Goal: Feedback & Contribution: Submit feedback/report problem

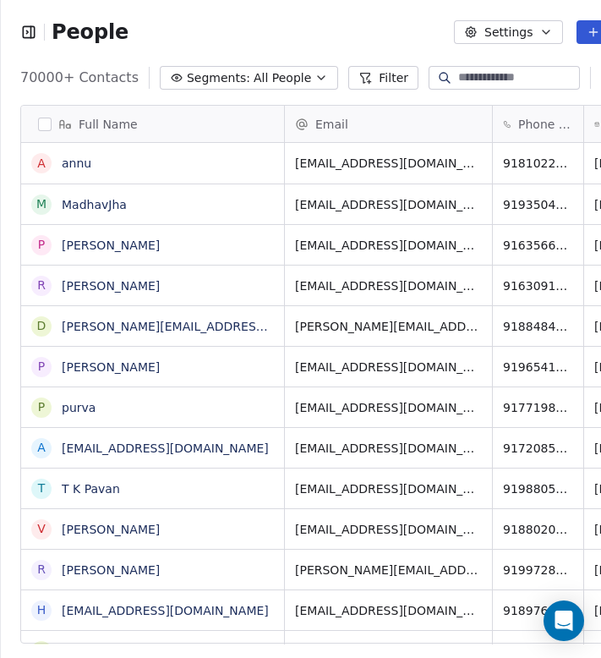
scroll to position [567, 700]
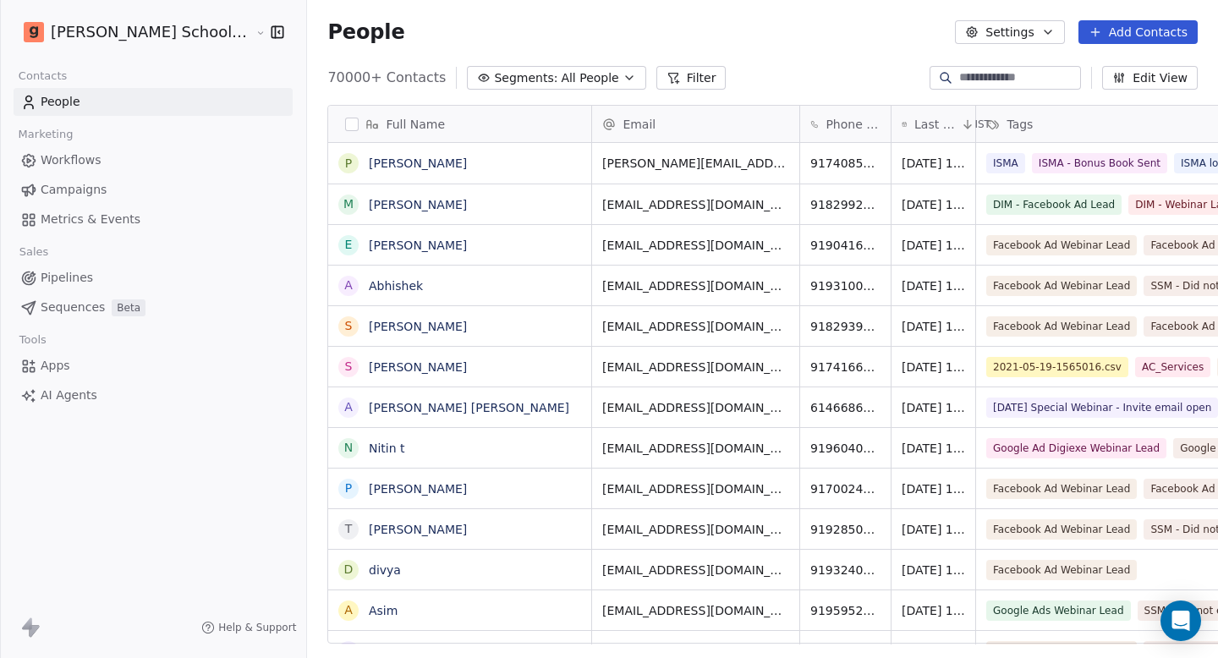
click at [90, 158] on span "Workflows" at bounding box center [71, 160] width 61 height 18
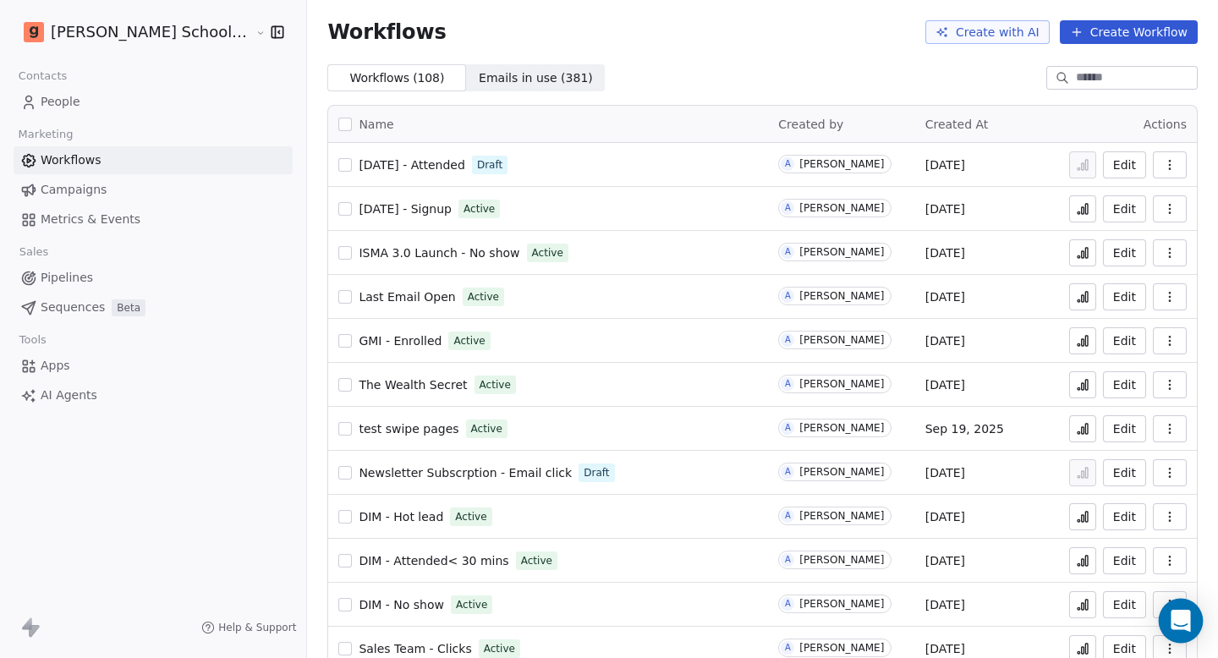
click at [1175, 616] on icon "Open Intercom Messenger" at bounding box center [1180, 621] width 19 height 22
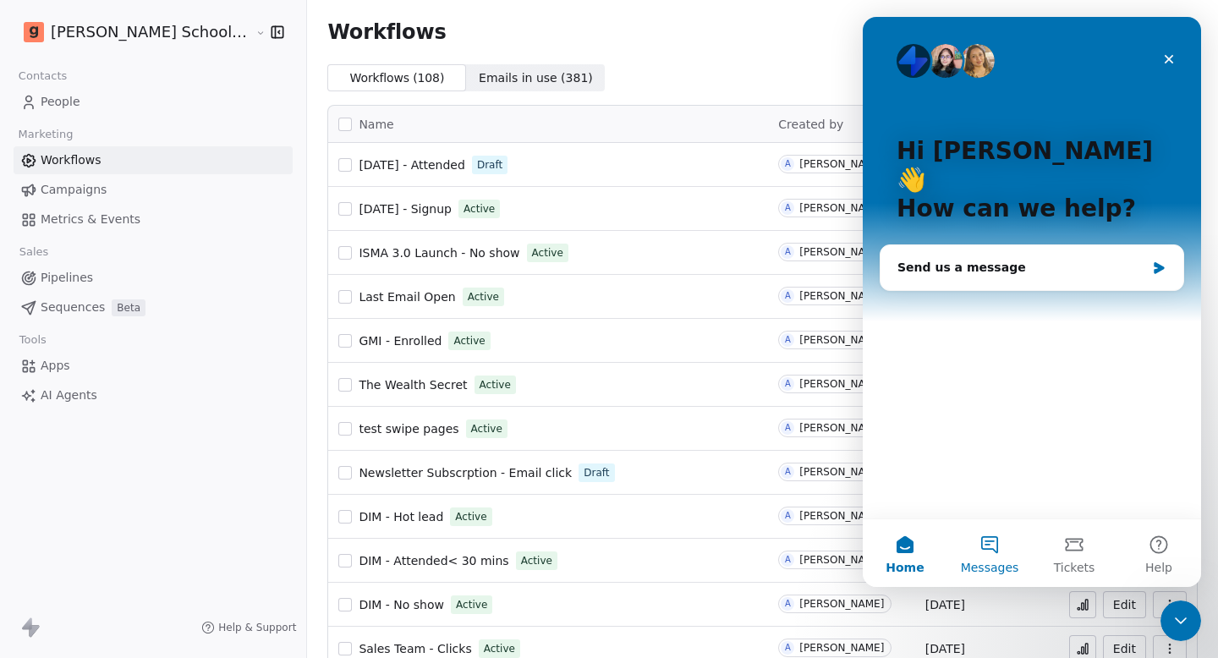
click at [987, 540] on button "Messages" at bounding box center [990, 553] width 85 height 68
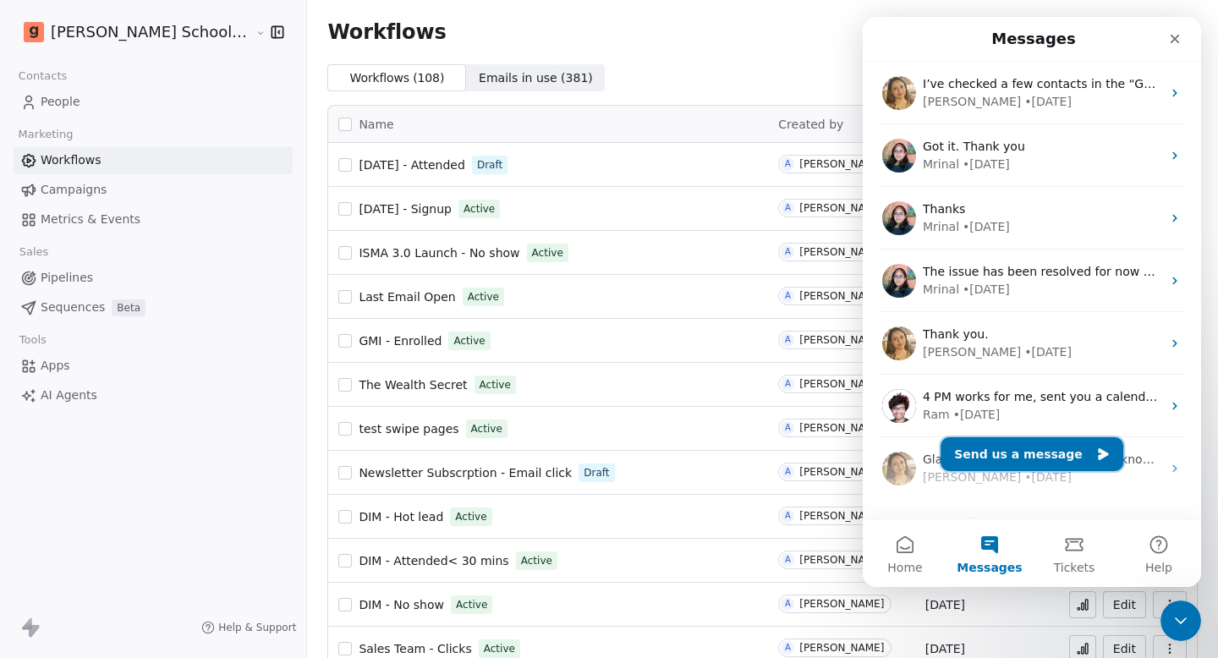
click at [997, 453] on button "Send us a message" at bounding box center [1032, 454] width 183 height 34
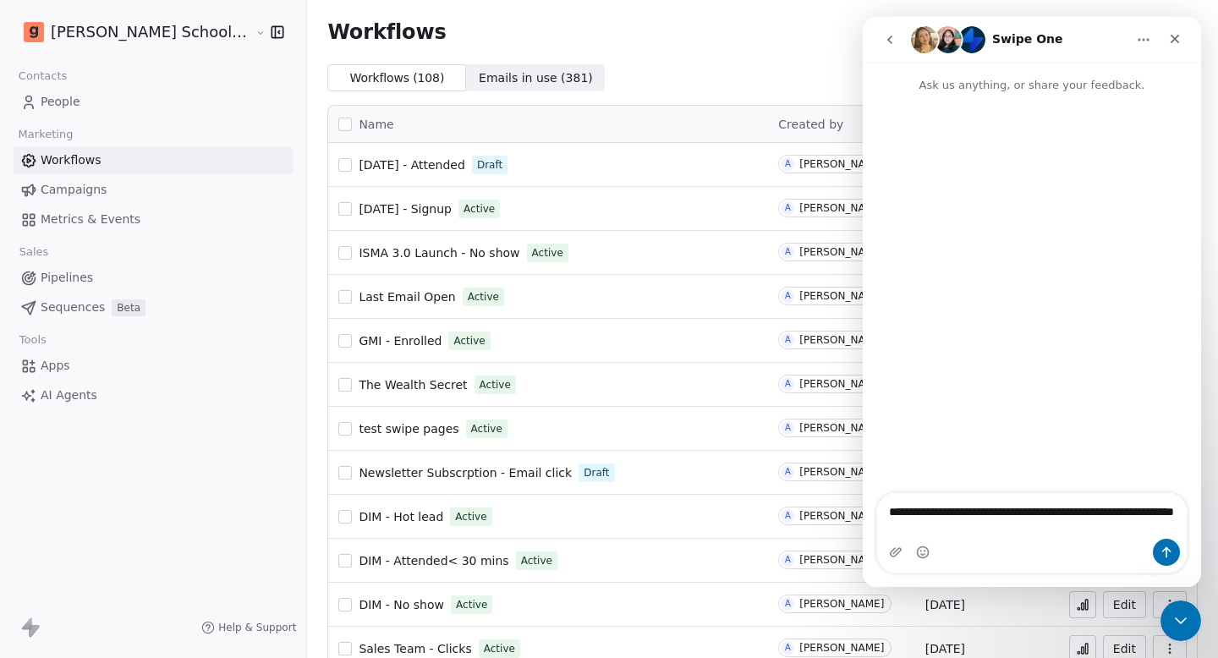
type textarea "**********"
